Goal: Task Accomplishment & Management: Manage account settings

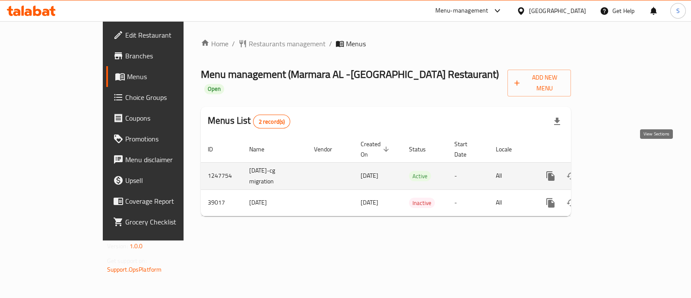
click at [624, 166] on link "enhanced table" at bounding box center [613, 176] width 21 height 21
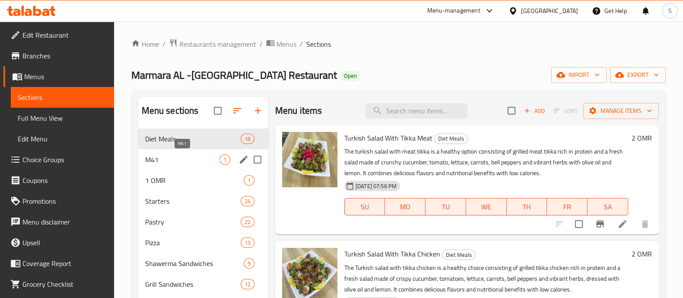
click at [165, 159] on span "M41" at bounding box center [182, 159] width 74 height 10
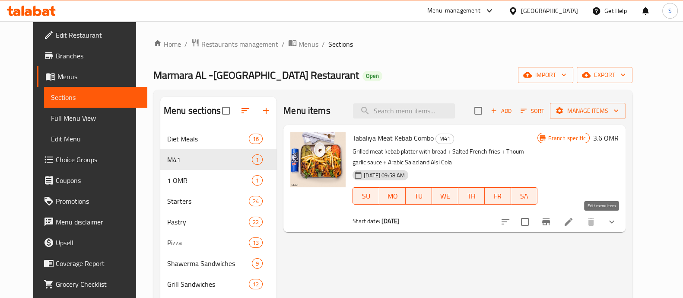
click at [574, 224] on icon at bounding box center [569, 222] width 10 height 10
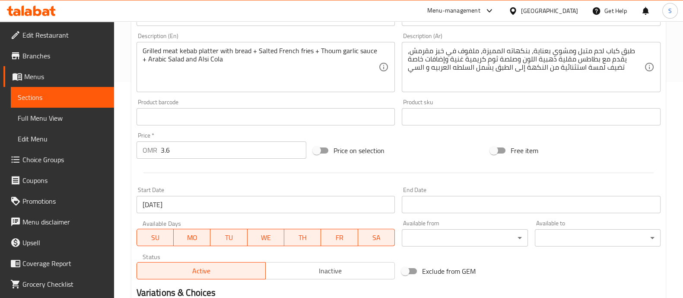
scroll to position [162, 0]
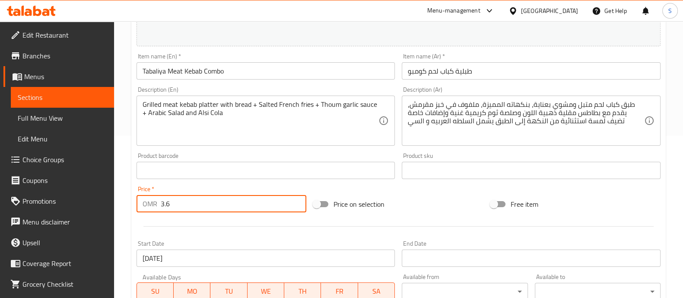
click at [185, 206] on input "3.6" at bounding box center [234, 203] width 146 height 17
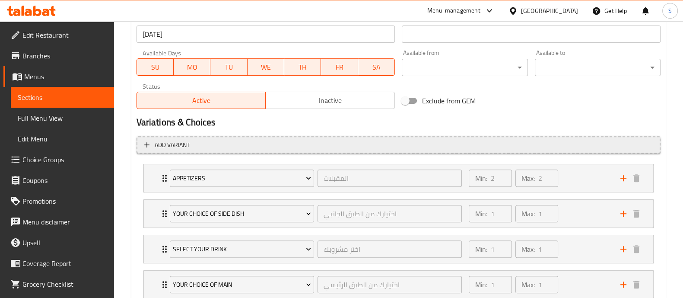
scroll to position [432, 0]
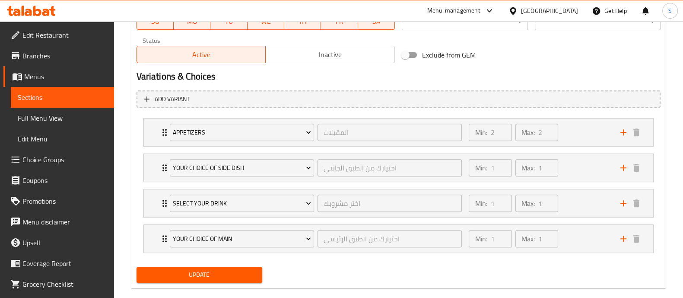
type input "3.9"
click at [188, 277] on span "Update" at bounding box center [199, 274] width 112 height 11
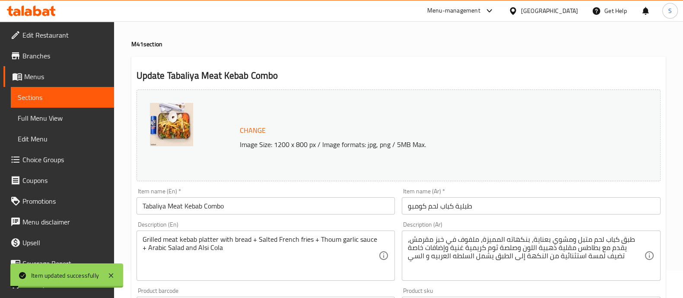
scroll to position [0, 0]
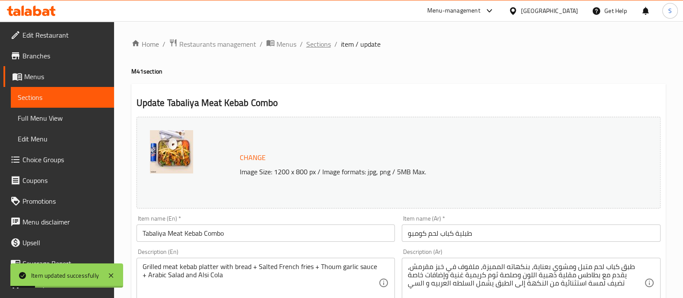
click at [322, 48] on span "Sections" at bounding box center [318, 44] width 25 height 10
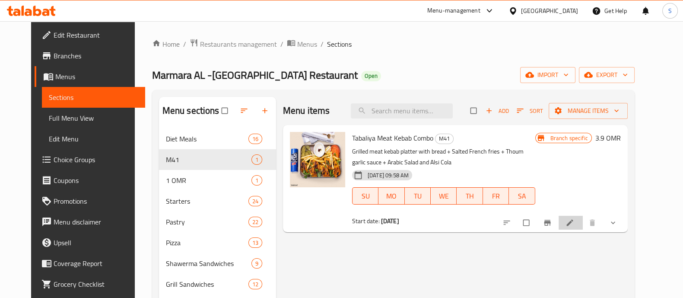
click at [583, 226] on li at bounding box center [571, 223] width 24 height 14
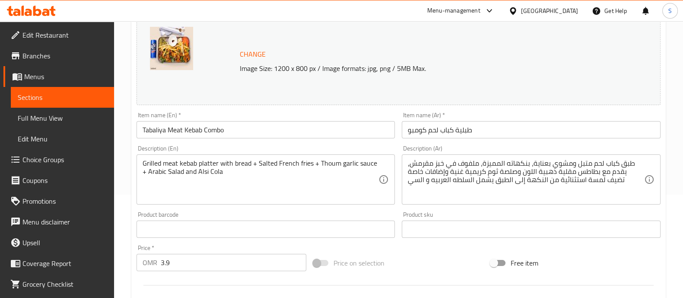
scroll to position [108, 0]
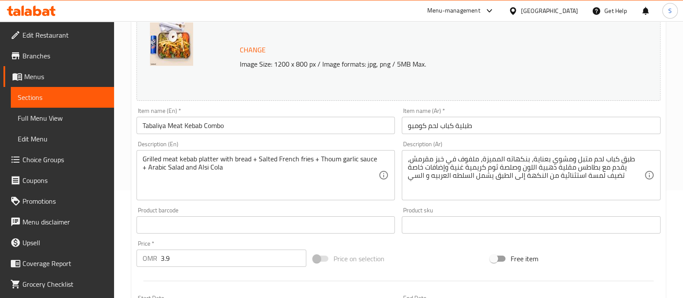
click at [192, 262] on input "3.9" at bounding box center [234, 257] width 146 height 17
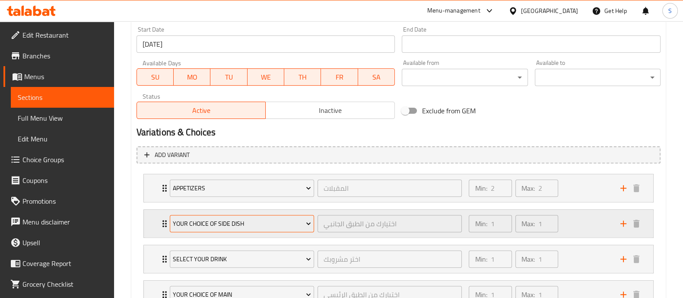
scroll to position [378, 0]
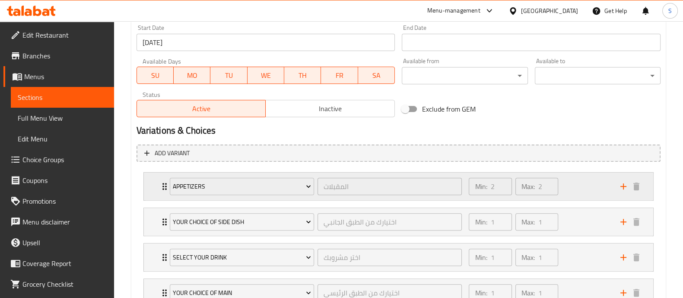
click at [576, 195] on div "Min: 2 ​ Max: 2 ​" at bounding box center [539, 186] width 151 height 28
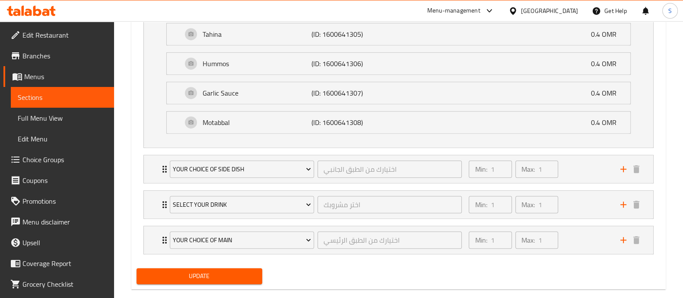
scroll to position [580, 0]
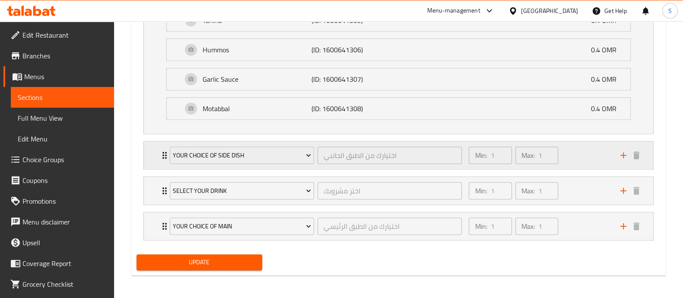
click at [574, 162] on div "Min: 1 ​ Max: 1 ​" at bounding box center [539, 155] width 151 height 28
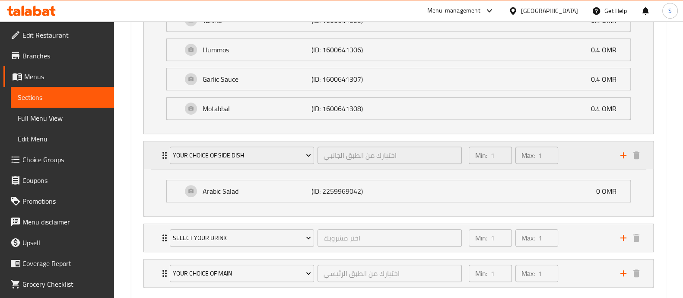
click at [589, 150] on div "Min: 1 ​ Max: 1 ​" at bounding box center [539, 155] width 151 height 28
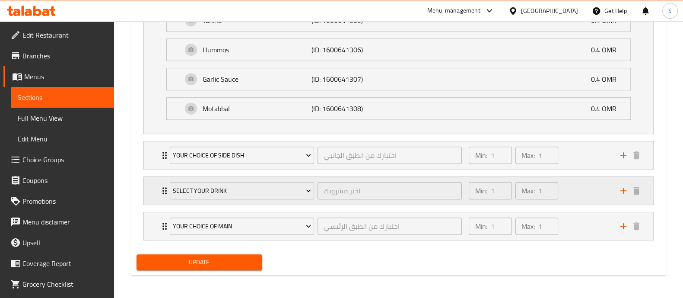
click at [587, 187] on div "Min: 1 ​ Max: 1 ​" at bounding box center [539, 191] width 151 height 28
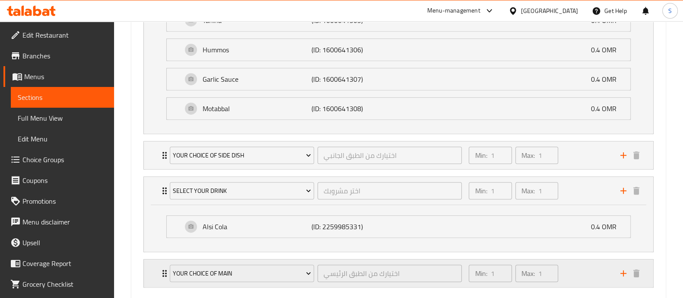
click at [582, 265] on div "Min: 1 ​ Max: 1 ​" at bounding box center [539, 273] width 151 height 28
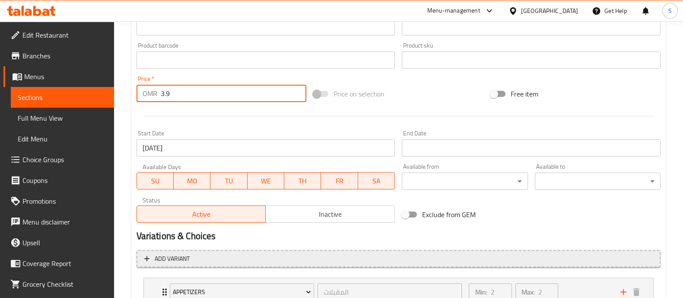
scroll to position [378, 0]
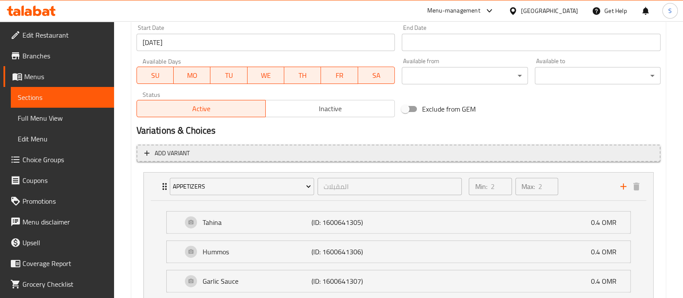
click at [266, 153] on span "Add variant" at bounding box center [398, 153] width 509 height 11
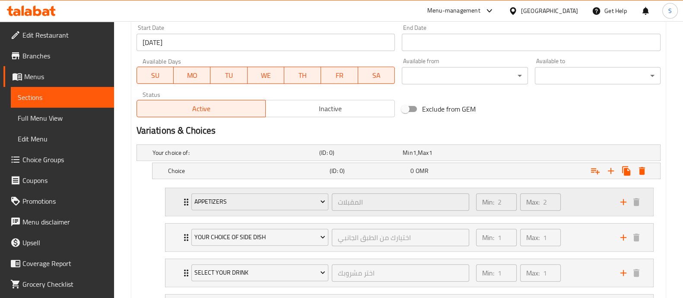
click at [592, 208] on div "Min: 2 ​ Max: 2 ​" at bounding box center [543, 202] width 144 height 28
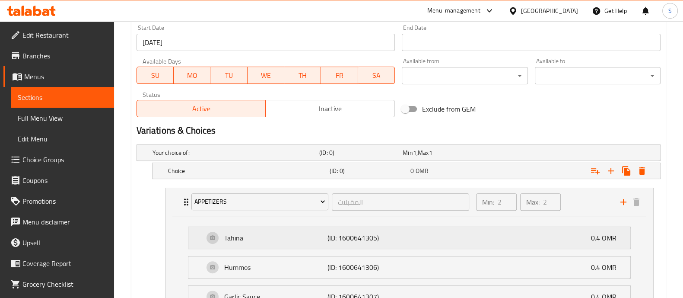
click at [528, 236] on div "Tahina (ID: 1600641305) 0.4 OMR" at bounding box center [412, 238] width 416 height 22
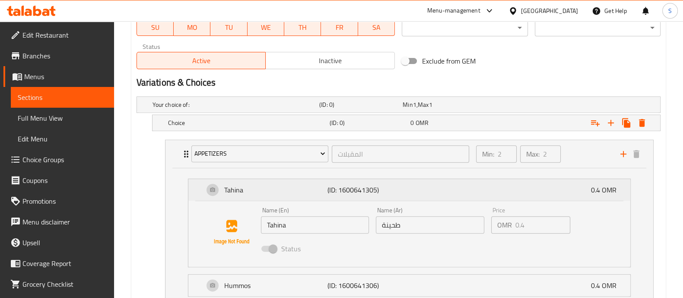
scroll to position [486, 0]
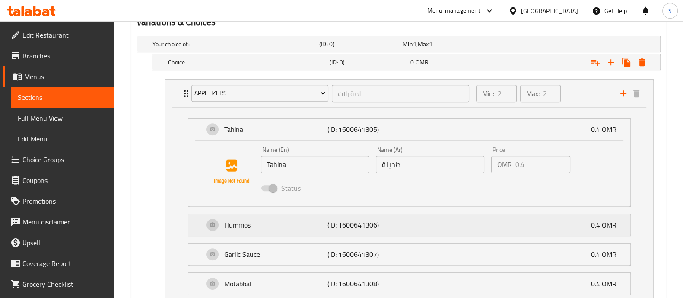
click at [513, 233] on div "Hummos (ID: 1600641306) 0.4 OMR" at bounding box center [412, 225] width 416 height 22
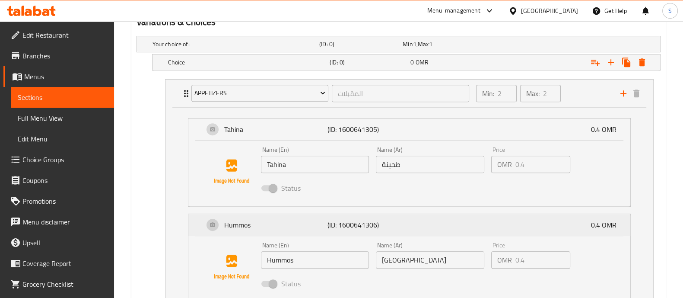
scroll to position [594, 0]
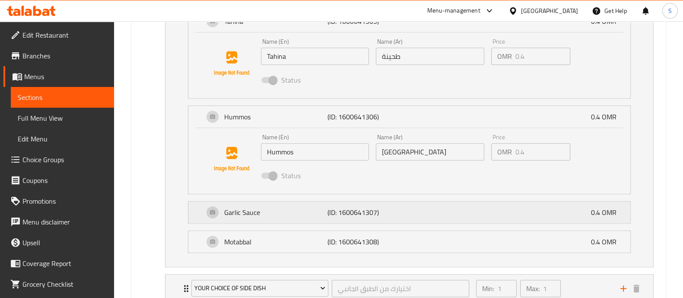
click at [517, 213] on div "Garlic Sauce (ID: 1600641307) 0.4 OMR" at bounding box center [412, 212] width 416 height 22
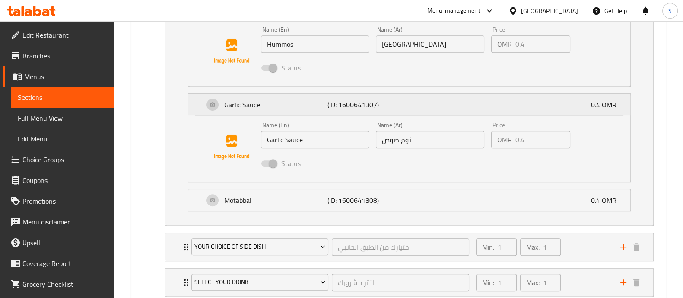
scroll to position [756, 0]
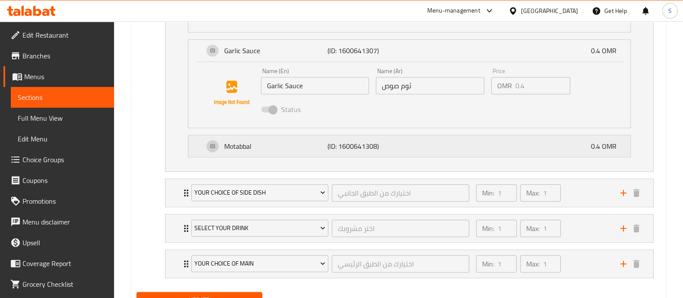
click at [507, 140] on div "Motabbal (ID: 1600641308) 0.4 OMR" at bounding box center [412, 146] width 416 height 22
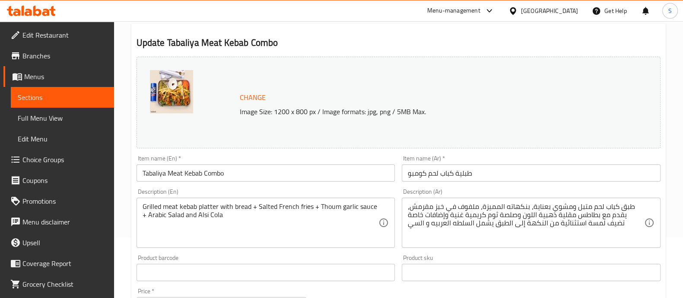
scroll to position [0, 0]
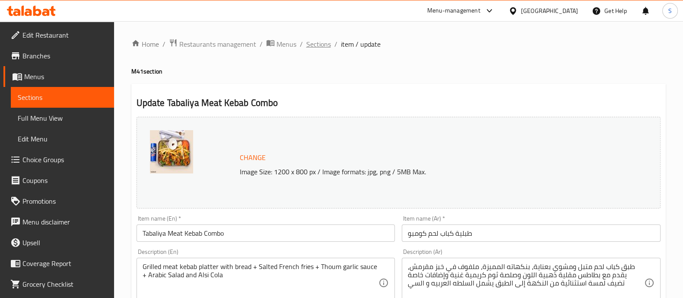
click at [316, 46] on span "Sections" at bounding box center [318, 44] width 25 height 10
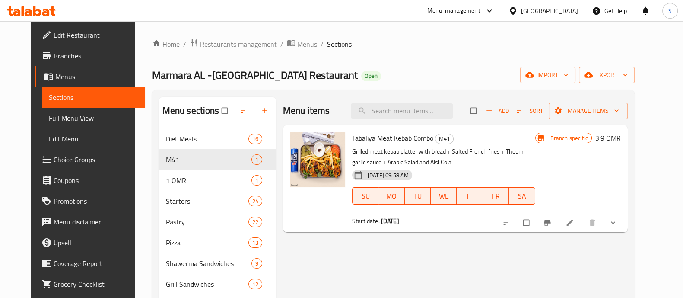
click at [583, 221] on li at bounding box center [571, 223] width 24 height 14
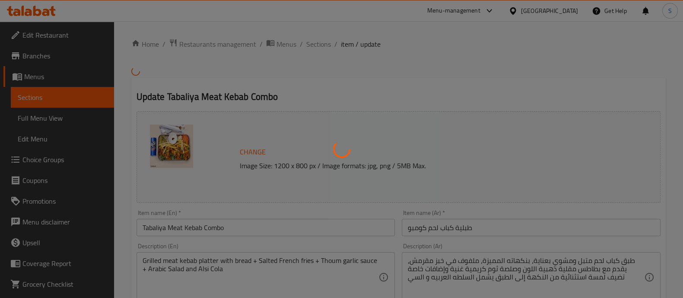
type input "المقبلات"
type input "2"
type input "اختيارك من الطبق الجانبي"
type input "1"
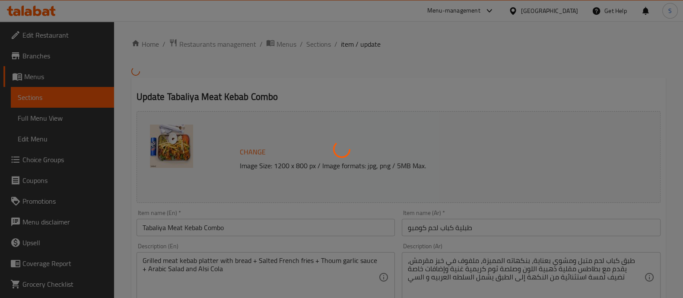
type input "1"
type input "اختر مشروبك"
type input "1"
type input "اختيارك من الطبق الرئيسي"
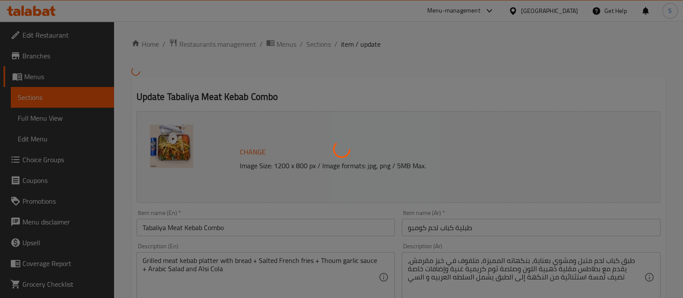
type input "1"
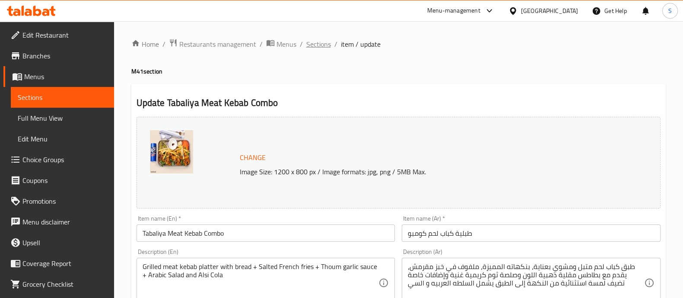
click at [319, 46] on span "Sections" at bounding box center [318, 44] width 25 height 10
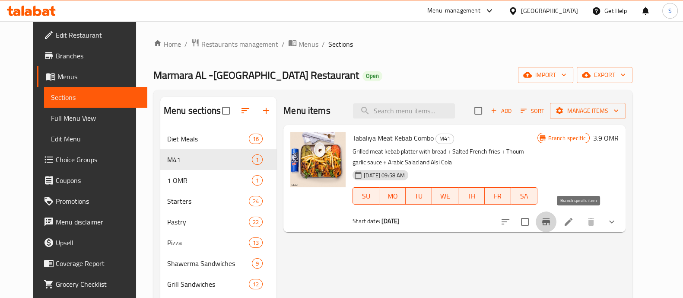
click at [551, 219] on icon "Branch-specific-item" at bounding box center [546, 222] width 10 height 10
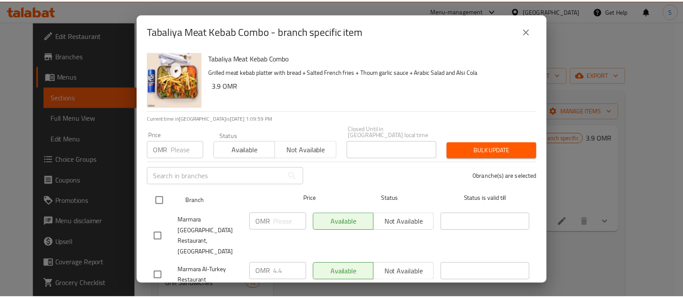
scroll to position [29, 0]
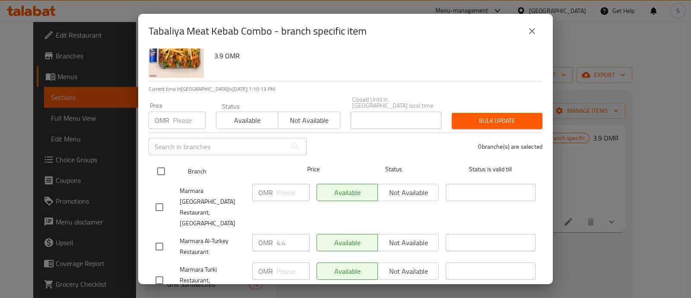
click at [161, 164] on input "checkbox" at bounding box center [161, 171] width 18 height 18
checkbox input "true"
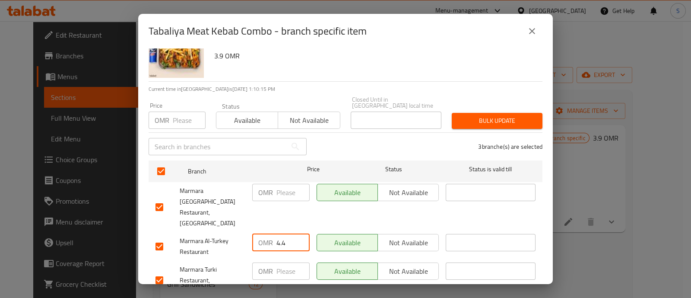
drag, startPoint x: 285, startPoint y: 213, endPoint x: 273, endPoint y: 211, distance: 12.7
click at [268, 234] on div "OMR 4.4 ​" at bounding box center [280, 242] width 57 height 17
type input "3.9"
click at [285, 191] on input "number" at bounding box center [293, 192] width 33 height 17
type input "3.9"
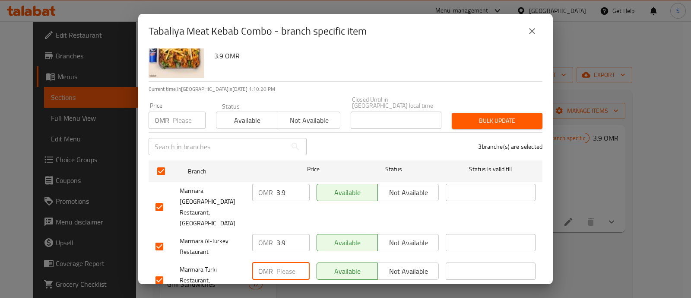
click at [281, 262] on input "number" at bounding box center [293, 270] width 33 height 17
type input "3.9"
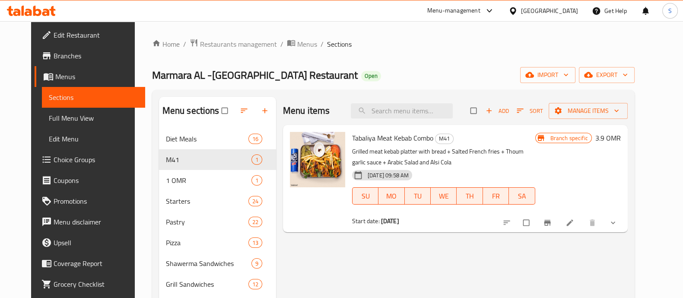
click at [64, 156] on span "Choice Groups" at bounding box center [96, 159] width 85 height 10
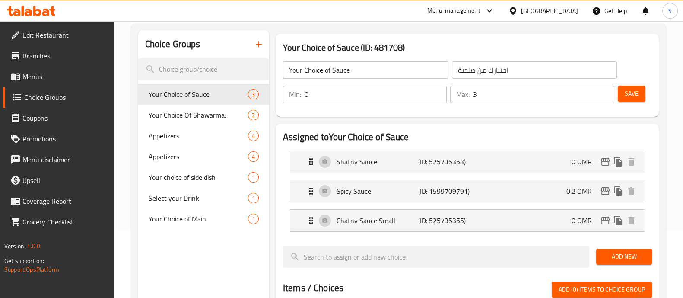
scroll to position [54, 0]
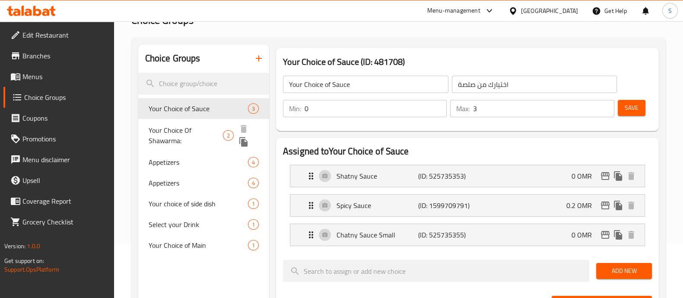
click at [184, 127] on span "Your Choice Of Shawarma:" at bounding box center [186, 135] width 74 height 21
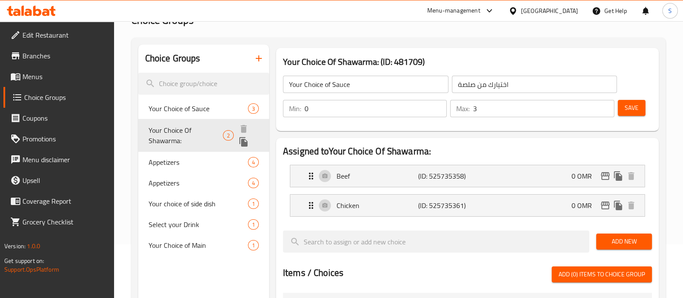
type input "Your Choice Of Shawarma:"
type input "اختيارك من الشاورما:"
type input "1"
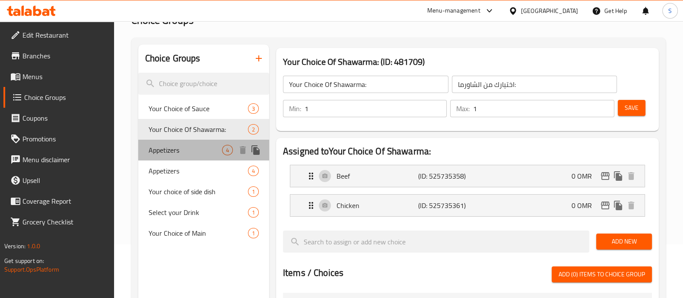
click at [190, 159] on div "Appetizers 4" at bounding box center [203, 150] width 131 height 21
type input "Appetizers"
type input "المقبلات"
type input "2"
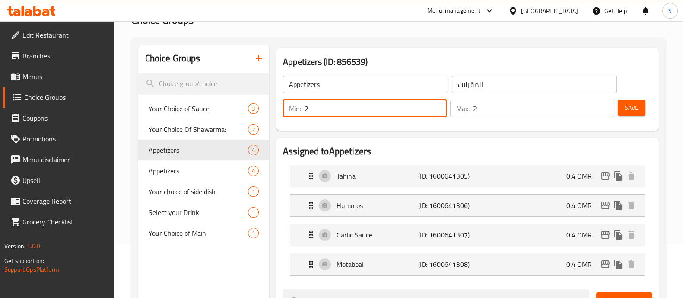
drag, startPoint x: 313, startPoint y: 106, endPoint x: 277, endPoint y: 106, distance: 35.9
click at [278, 106] on div "Min: 2 ​ Max: 2 ​ Save" at bounding box center [466, 109] width 376 height 28
type input "0"
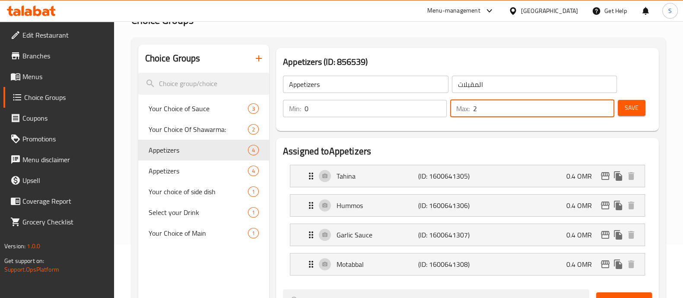
drag, startPoint x: 497, startPoint y: 110, endPoint x: 460, endPoint y: 109, distance: 36.7
click at [460, 109] on div "Max: 2 ​" at bounding box center [532, 108] width 164 height 17
type input "0"
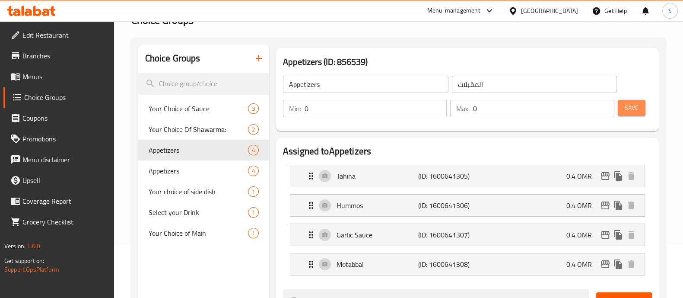
click at [630, 108] on span "Save" at bounding box center [632, 107] width 14 height 11
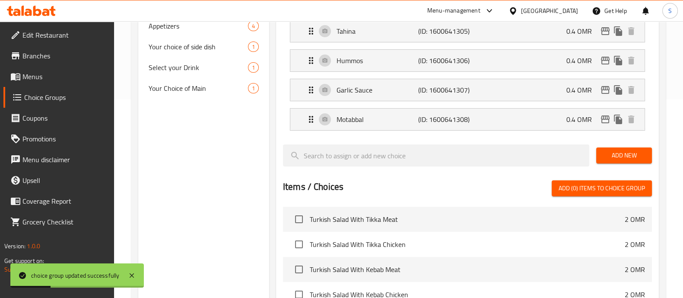
scroll to position [162, 0]
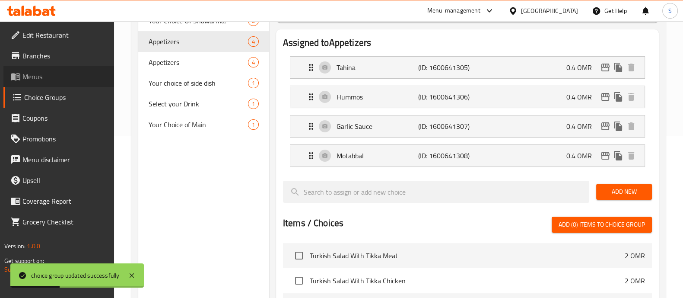
click at [62, 72] on span "Menus" at bounding box center [64, 76] width 85 height 10
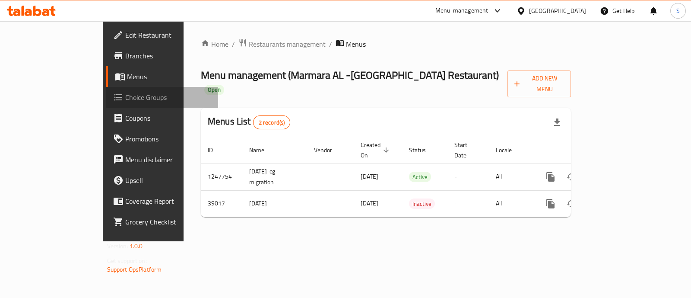
click at [106, 105] on link "Choice Groups" at bounding box center [162, 97] width 112 height 21
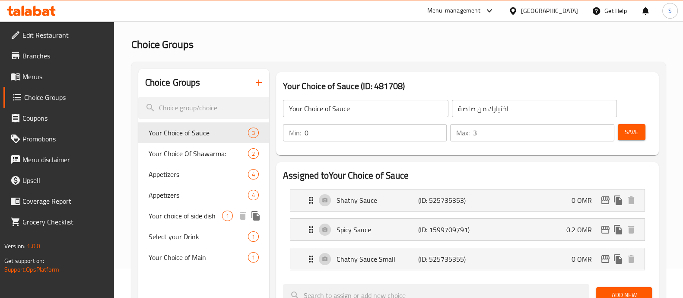
scroll to position [54, 0]
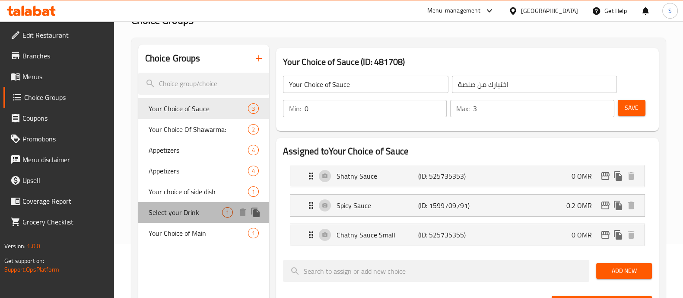
click at [187, 211] on span "Select your Drink" at bounding box center [185, 212] width 73 height 10
type input "Select your Drink"
type input "اختر مشروبك"
type input "1"
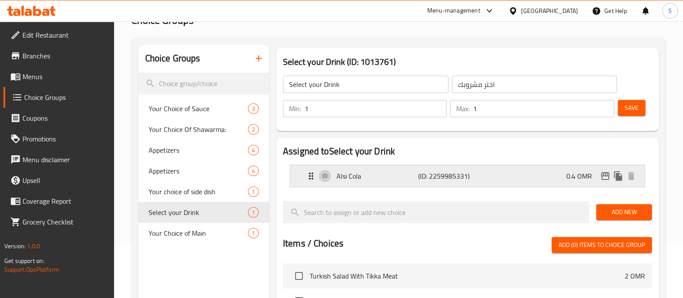
click at [493, 169] on div "Alsi Cola (ID: 2259985331) 0.4 OMR" at bounding box center [470, 176] width 328 height 22
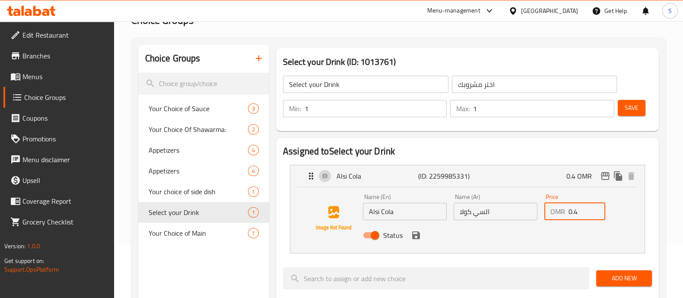
click at [581, 213] on input "0.4" at bounding box center [587, 211] width 37 height 17
click at [416, 237] on icon "save" at bounding box center [416, 235] width 10 height 10
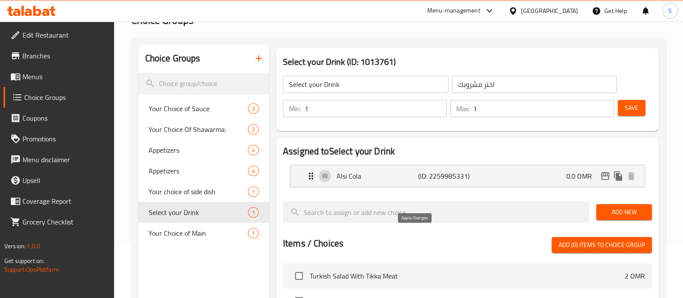
type input "0.0"
click at [629, 110] on span "Save" at bounding box center [632, 107] width 14 height 11
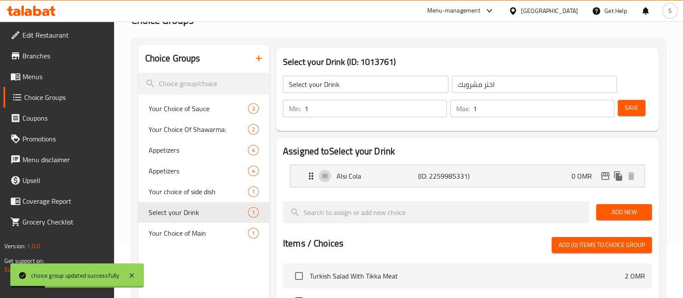
click at [76, 80] on span "Menus" at bounding box center [64, 76] width 85 height 10
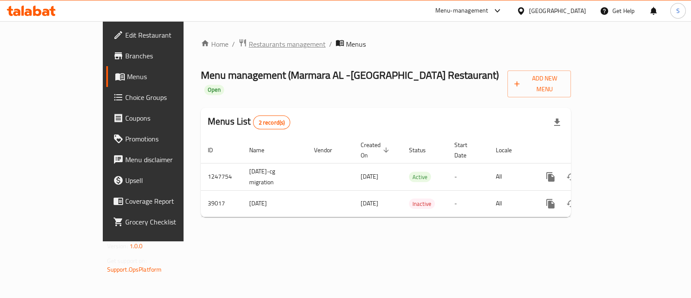
click at [249, 42] on span "Restaurants management" at bounding box center [287, 44] width 77 height 10
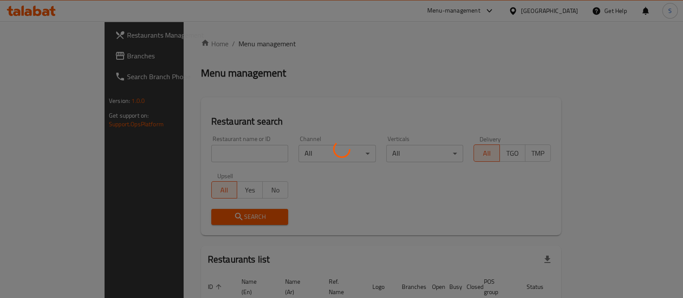
click at [174, 151] on div at bounding box center [341, 149] width 683 height 298
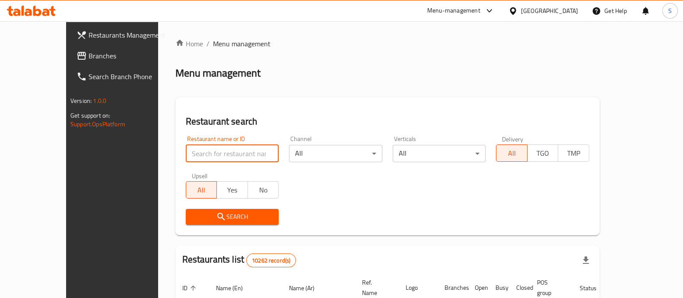
click at [186, 151] on input "search" at bounding box center [232, 153] width 93 height 17
type input "12 june"
drag, startPoint x: 210, startPoint y: 223, endPoint x: 215, endPoint y: 214, distance: 10.5
click at [215, 214] on span "Search" at bounding box center [233, 216] width 80 height 11
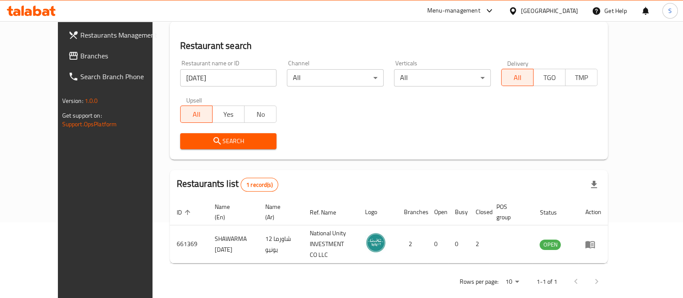
scroll to position [80, 0]
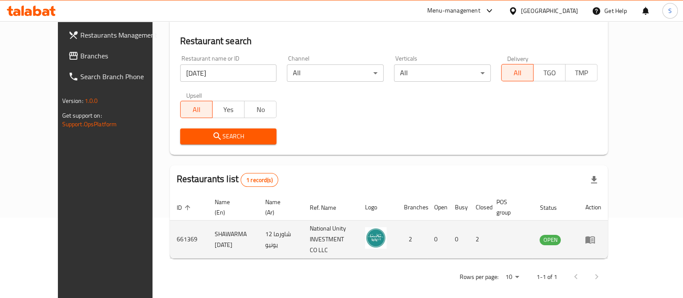
click at [596, 234] on icon "enhanced table" at bounding box center [590, 239] width 10 height 10
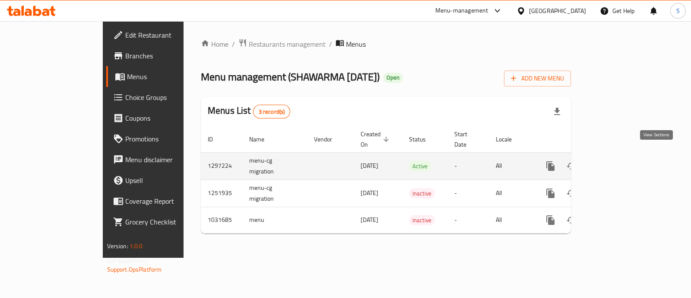
click at [618, 161] on icon "enhanced table" at bounding box center [613, 166] width 10 height 10
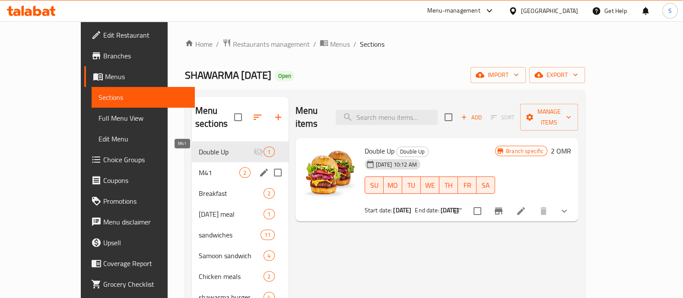
click at [199, 167] on span "M41" at bounding box center [219, 172] width 41 height 10
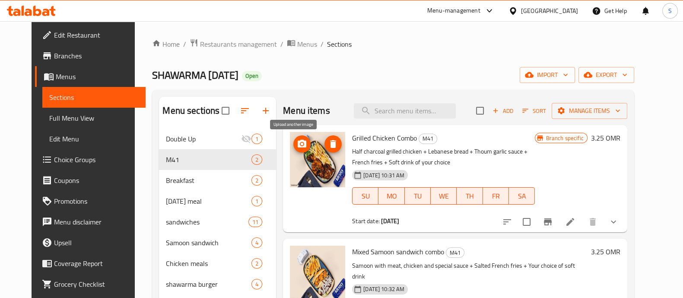
click at [298, 147] on icon "upload picture" at bounding box center [302, 144] width 9 height 8
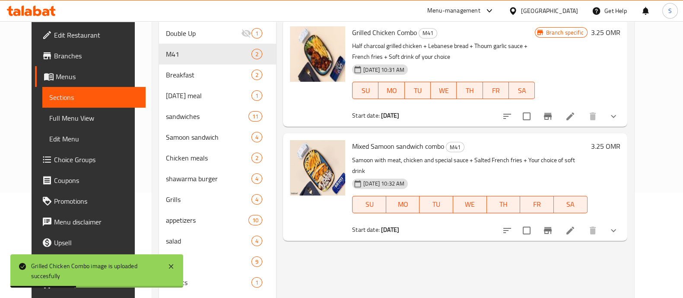
scroll to position [108, 0]
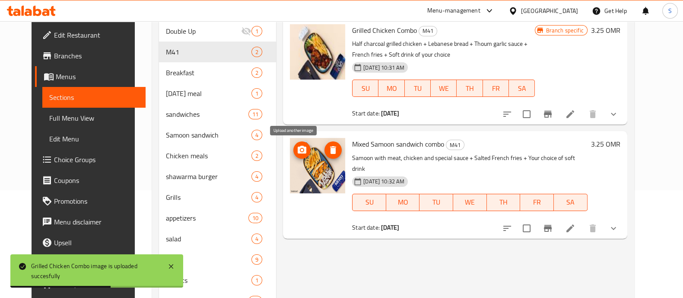
click at [298, 148] on icon "upload picture" at bounding box center [302, 150] width 10 height 10
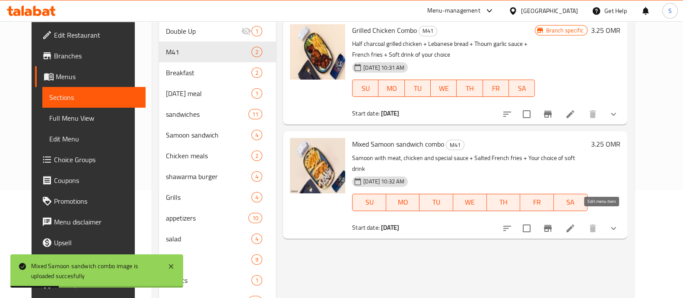
click at [576, 223] on icon at bounding box center [570, 228] width 10 height 10
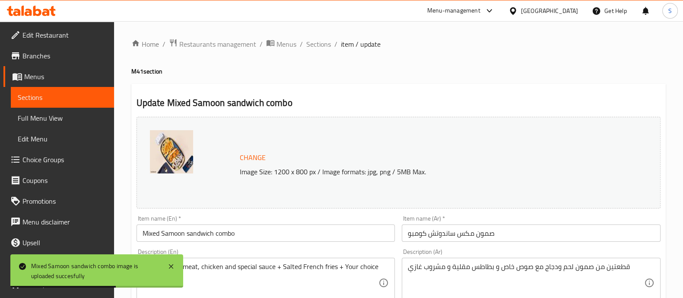
click at [249, 156] on span "Change" at bounding box center [253, 157] width 26 height 13
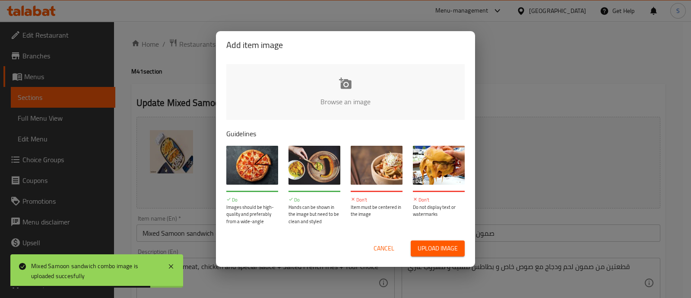
click at [322, 109] on input "file" at bounding box center [637, 104] width 823 height 81
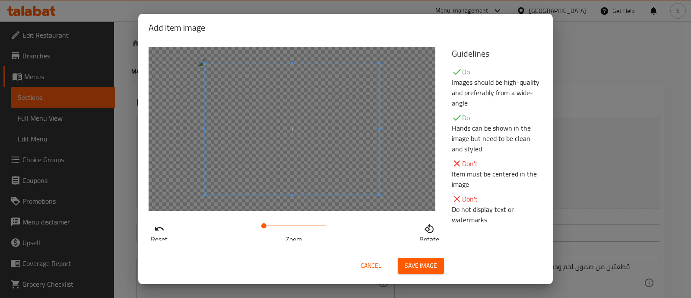
click at [261, 226] on span at bounding box center [263, 225] width 5 height 5
click at [289, 183] on span at bounding box center [297, 129] width 175 height 131
click at [411, 260] on span "Save image" at bounding box center [421, 265] width 32 height 11
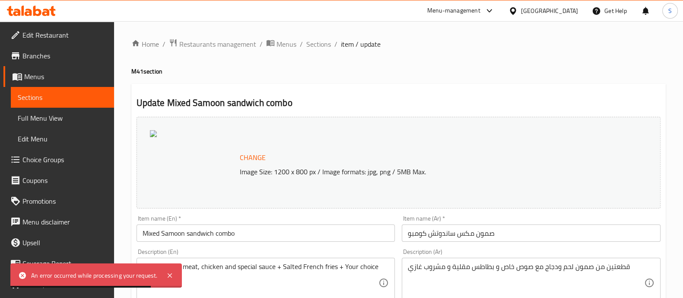
click at [257, 156] on span "Change" at bounding box center [253, 157] width 26 height 13
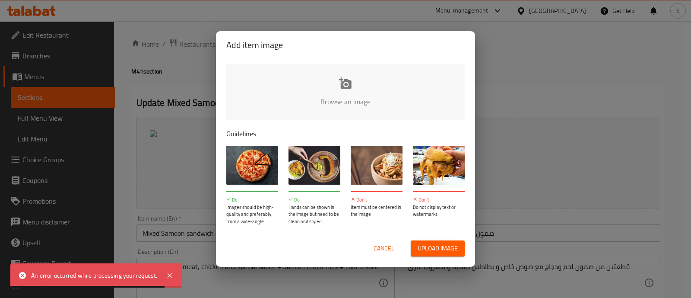
click at [363, 82] on input "file" at bounding box center [637, 104] width 823 height 81
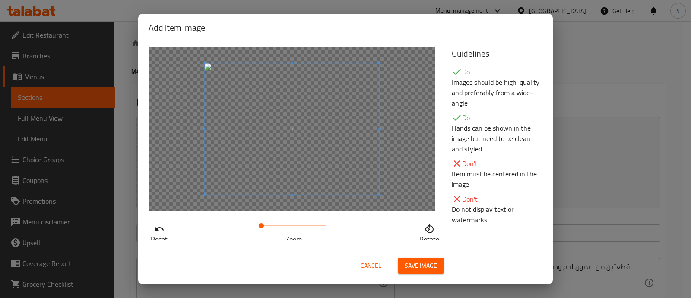
click at [404, 267] on button "Save image" at bounding box center [421, 266] width 46 height 16
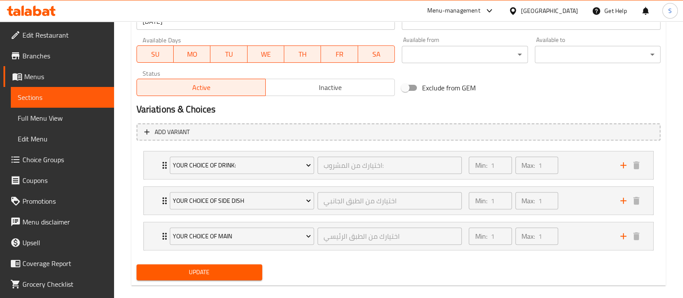
scroll to position [410, 0]
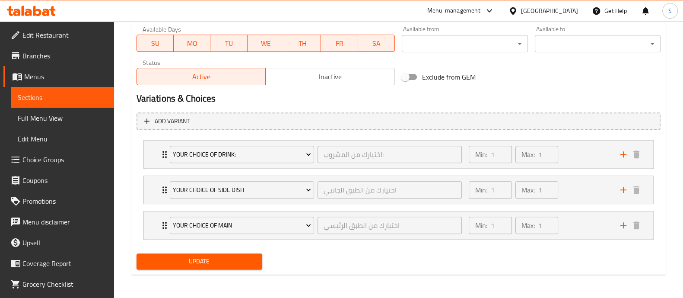
click at [231, 264] on span "Update" at bounding box center [199, 261] width 112 height 11
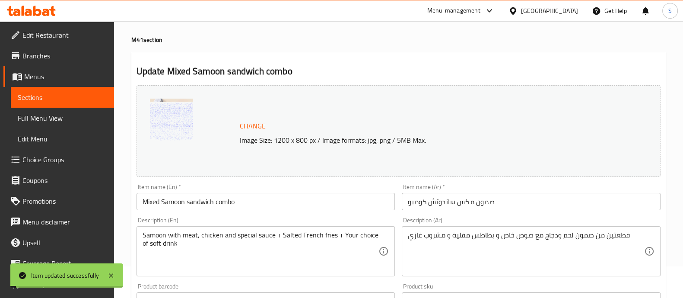
scroll to position [0, 0]
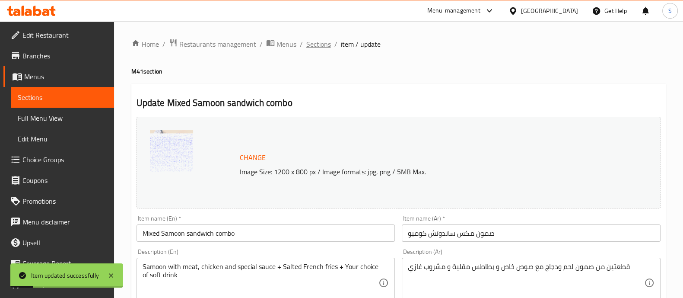
click at [320, 45] on span "Sections" at bounding box center [318, 44] width 25 height 10
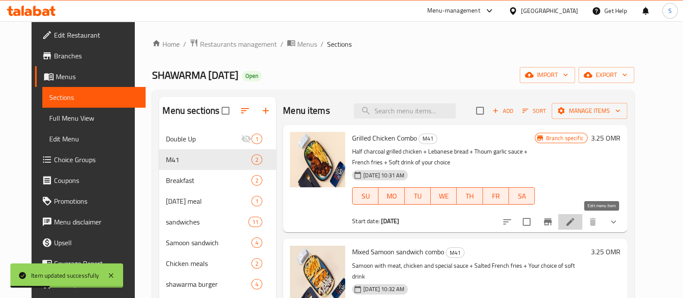
click at [574, 225] on icon at bounding box center [571, 222] width 8 height 8
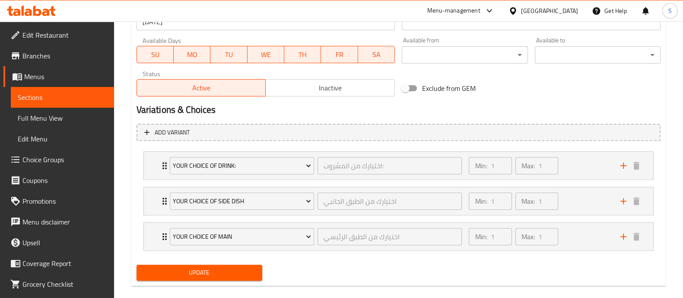
scroll to position [410, 0]
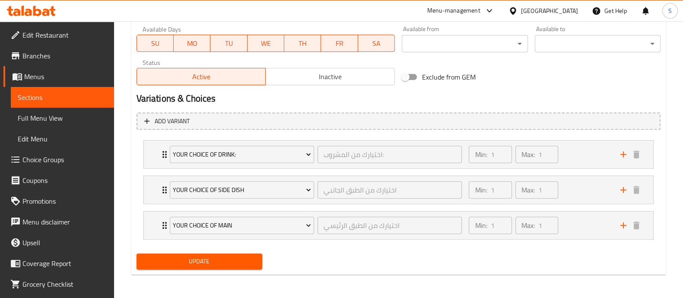
click at [229, 258] on span "Update" at bounding box center [199, 261] width 112 height 11
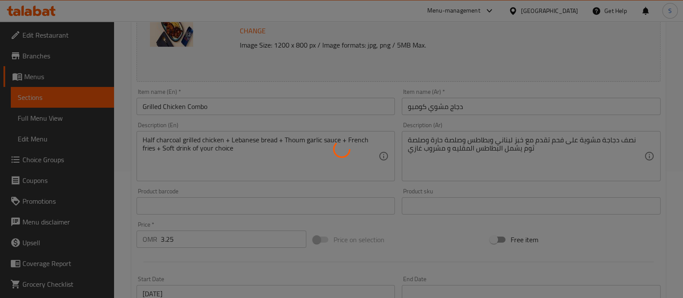
scroll to position [0, 0]
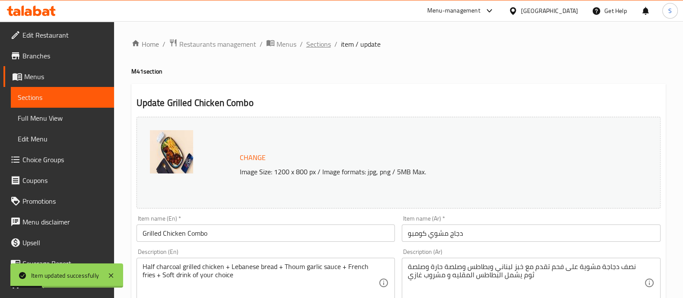
click at [324, 46] on span "Sections" at bounding box center [318, 44] width 25 height 10
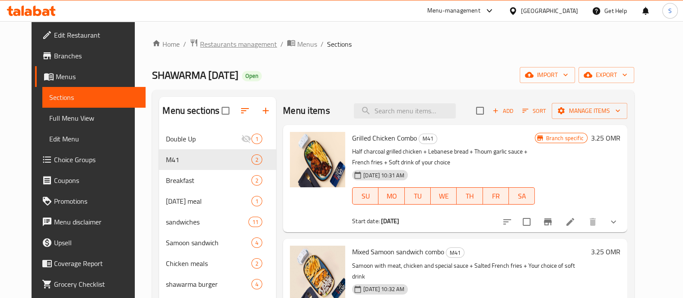
click at [205, 39] on span "Restaurants management" at bounding box center [238, 44] width 77 height 10
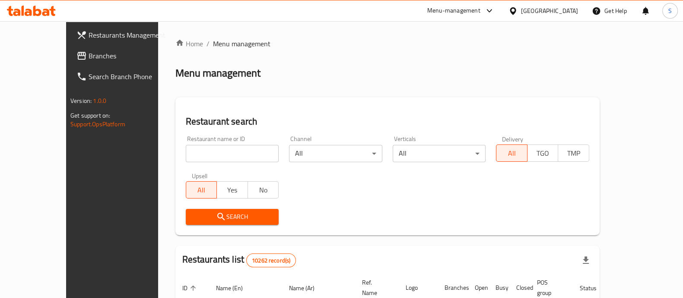
click at [199, 151] on input "search" at bounding box center [232, 153] width 93 height 17
type input "100 gram"
click button "Search" at bounding box center [232, 217] width 93 height 16
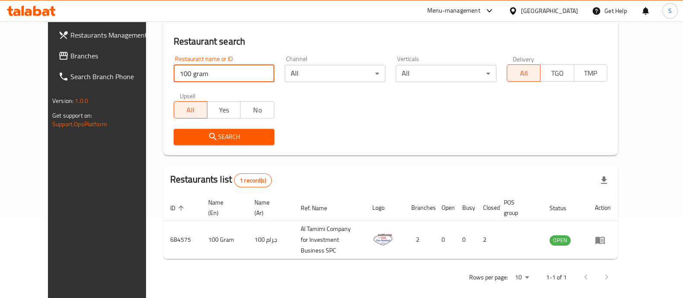
scroll to position [80, 0]
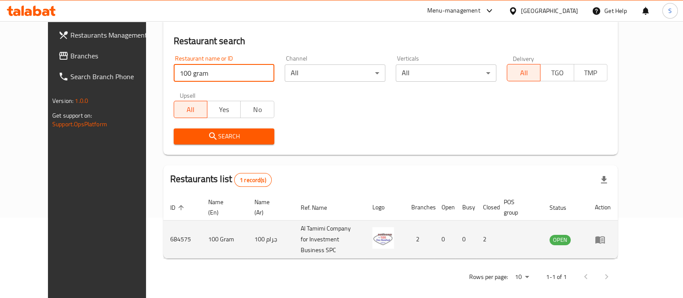
click at [604, 238] on icon "enhanced table" at bounding box center [602, 239] width 3 height 3
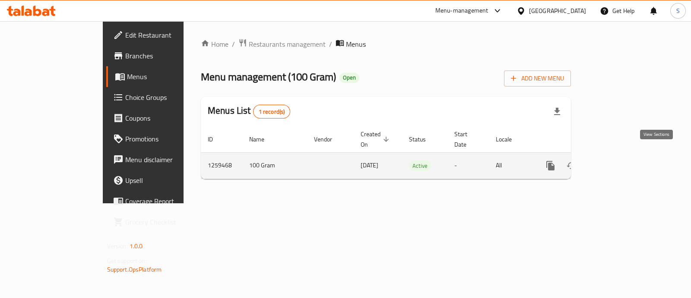
click at [618, 160] on icon "enhanced table" at bounding box center [613, 165] width 10 height 10
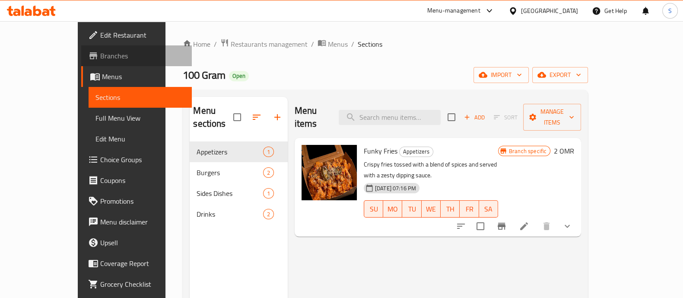
click at [100, 57] on span "Branches" at bounding box center [142, 56] width 85 height 10
